Goal: Information Seeking & Learning: Learn about a topic

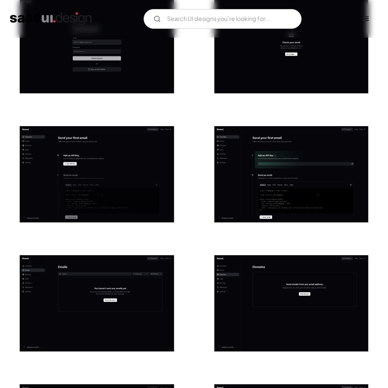
scroll to position [195, 0]
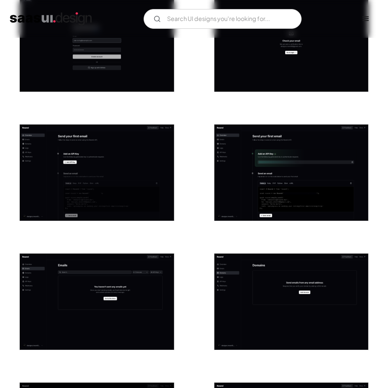
drag, startPoint x: 209, startPoint y: 170, endPoint x: 156, endPoint y: 168, distance: 53.5
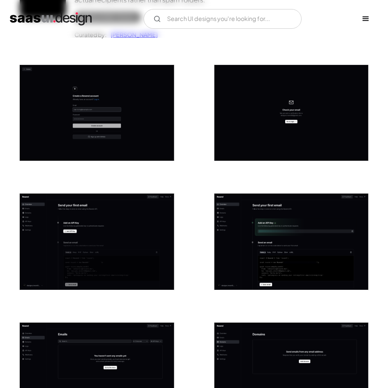
scroll to position [125, 0]
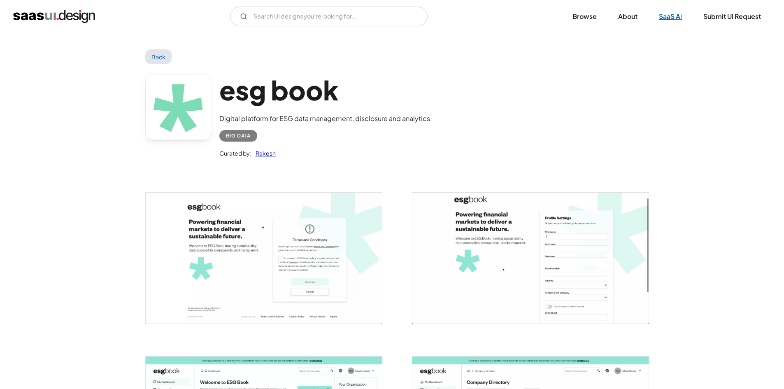
click at [669, 19] on link "SaaS Ai" at bounding box center [670, 16] width 43 height 18
click at [587, 16] on link "Browse" at bounding box center [584, 16] width 44 height 18
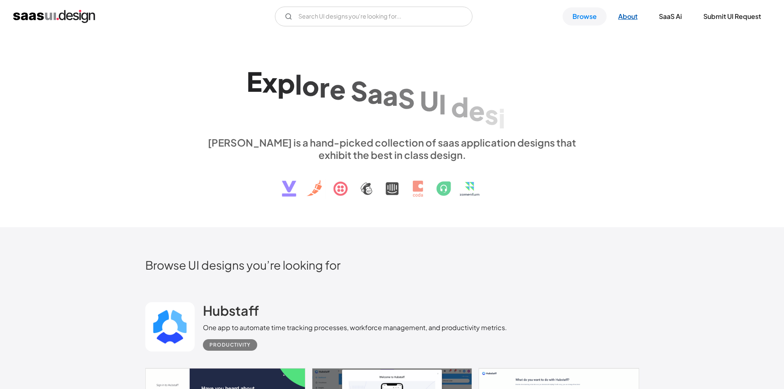
click at [629, 17] on link "About" at bounding box center [627, 16] width 39 height 18
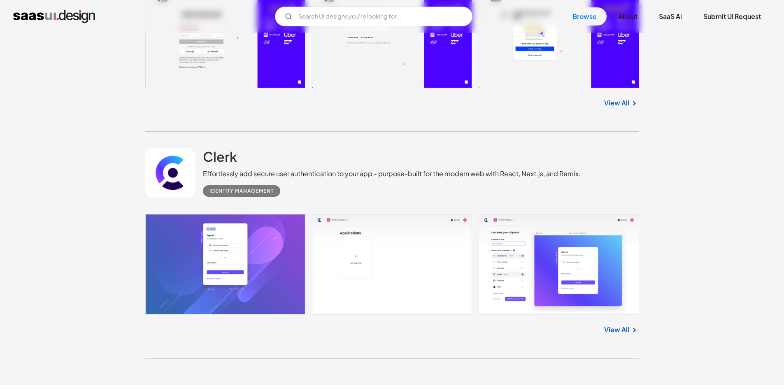
scroll to position [21720, 0]
click at [372, 14] on input "Email Form" at bounding box center [373, 17] width 197 height 20
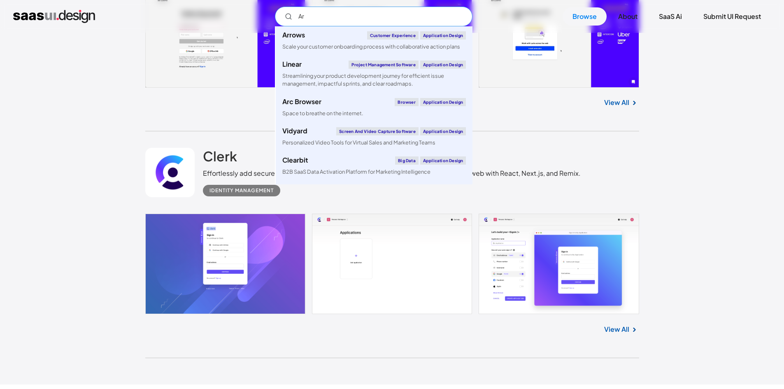
type input "A"
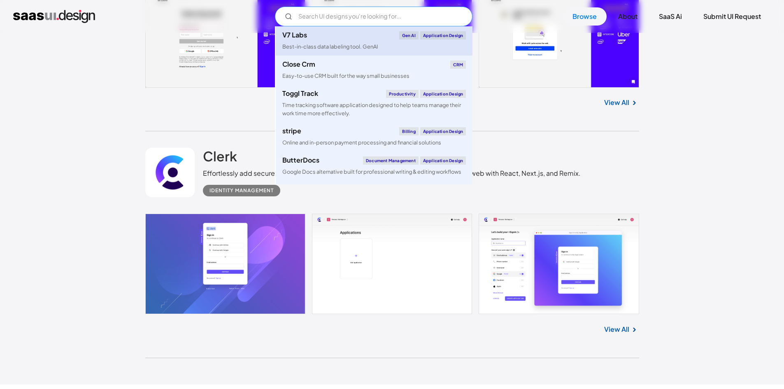
click at [406, 36] on div "Gen AI" at bounding box center [408, 35] width 19 height 8
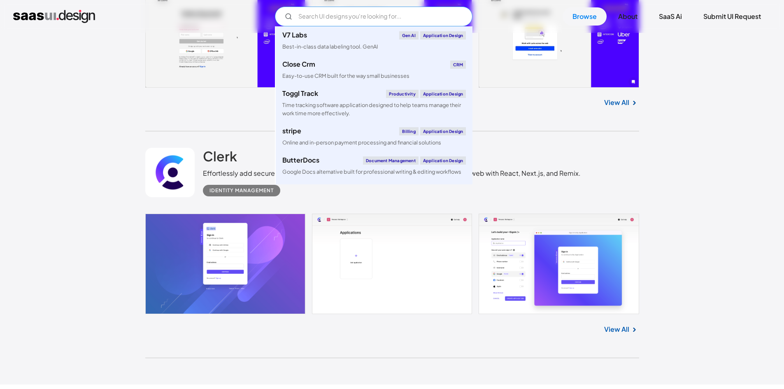
scroll to position [21986, 0]
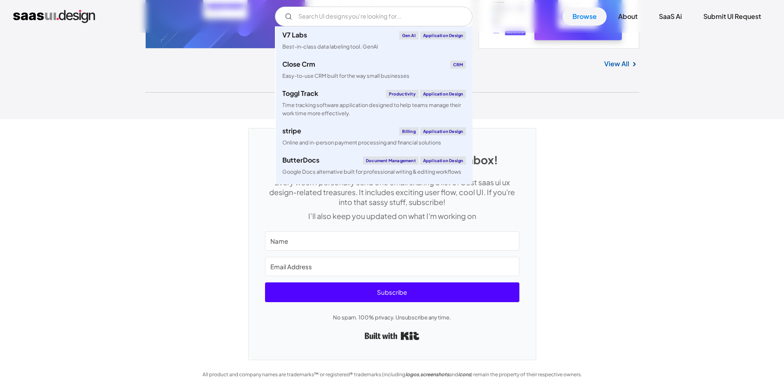
click at [553, 168] on div "SaaS UI UX design power to your inbox! Every week I personally send one email s…" at bounding box center [392, 239] width 784 height 241
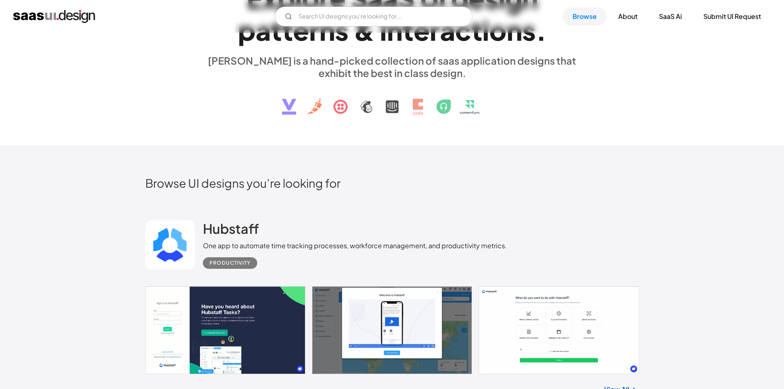
scroll to position [0, 0]
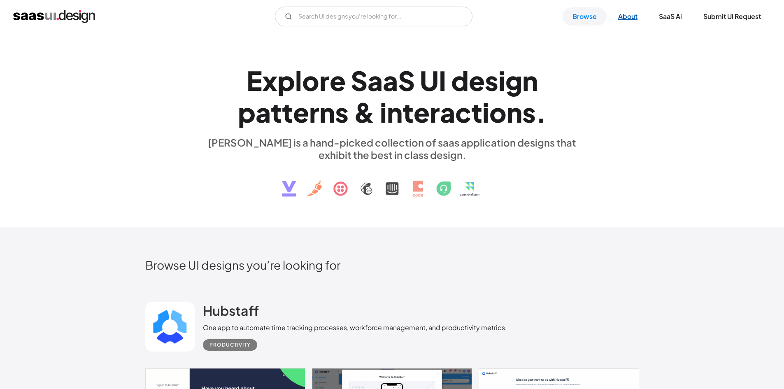
click at [617, 22] on link "About" at bounding box center [627, 16] width 39 height 18
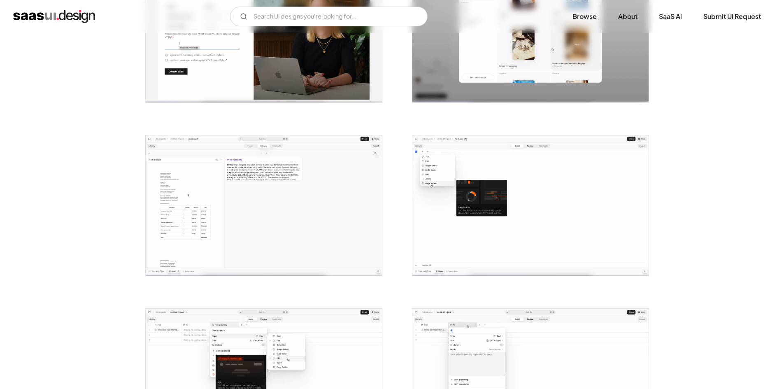
scroll to position [191, 0]
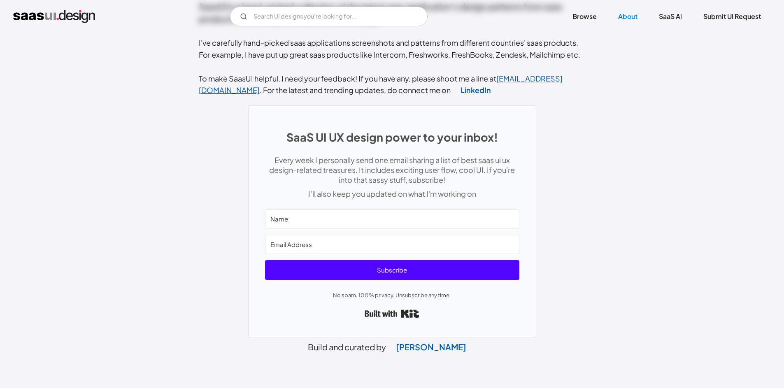
scroll to position [341, 0]
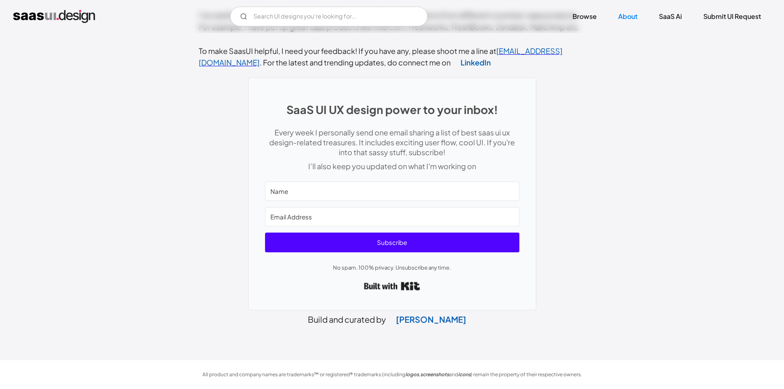
click at [392, 285] on link "Built with Kit" at bounding box center [392, 285] width 56 height 15
